Goal: Task Accomplishment & Management: Use online tool/utility

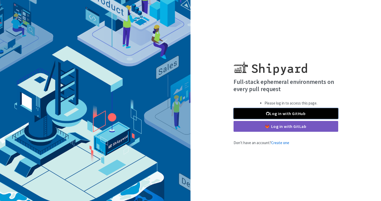
click at [265, 110] on link "Log in with GitHub" at bounding box center [286, 113] width 105 height 11
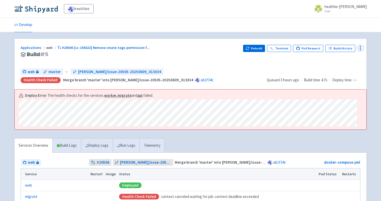
click at [359, 49] on icon at bounding box center [361, 48] width 6 height 6
click at [344, 72] on span "Data Dashboard" at bounding box center [337, 69] width 26 height 7
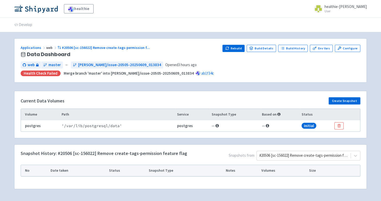
scroll to position [17, 0]
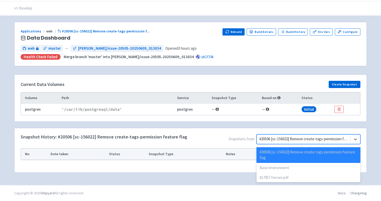
click at [290, 136] on div at bounding box center [304, 139] width 89 height 7
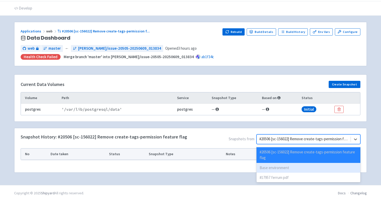
click at [287, 167] on div "Base environment" at bounding box center [309, 168] width 104 height 10
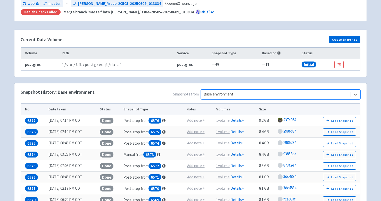
scroll to position [65, 0]
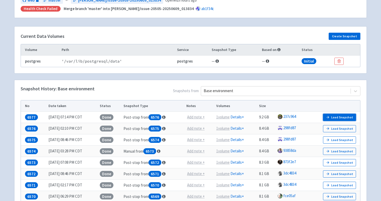
click at [335, 116] on button "Load Snapshot" at bounding box center [339, 117] width 33 height 7
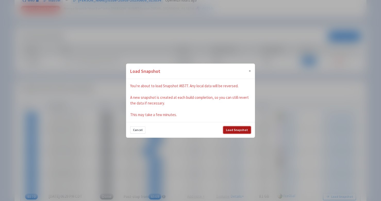
click at [234, 133] on button "Load Snapshot" at bounding box center [237, 130] width 28 height 7
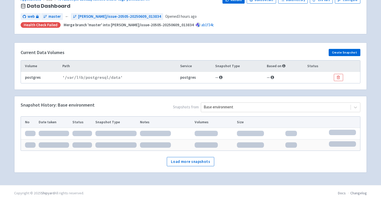
scroll to position [28, 0]
